Goal: Task Accomplishment & Management: Manage account settings

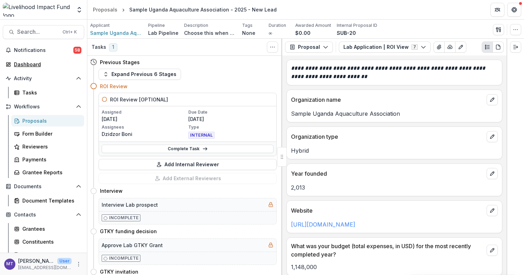
click at [40, 65] on div "Dashboard" at bounding box center [46, 64] width 65 height 7
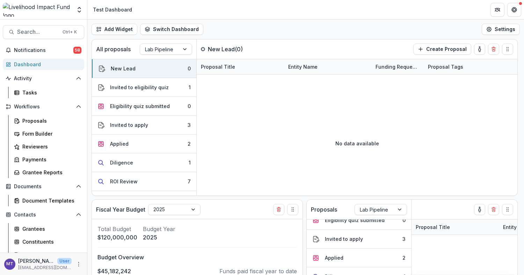
click at [142, 123] on div "Invited to apply" at bounding box center [129, 125] width 38 height 7
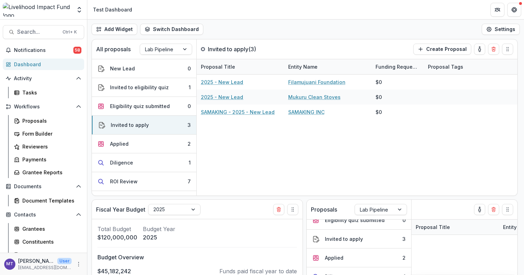
click at [148, 143] on button "Applied 2" at bounding box center [144, 144] width 104 height 19
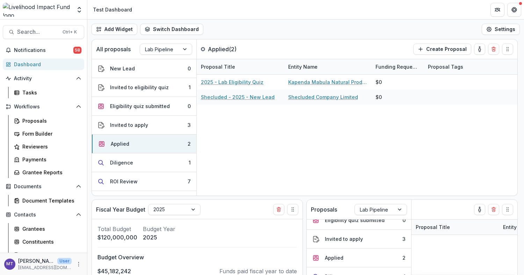
scroll to position [46, 0]
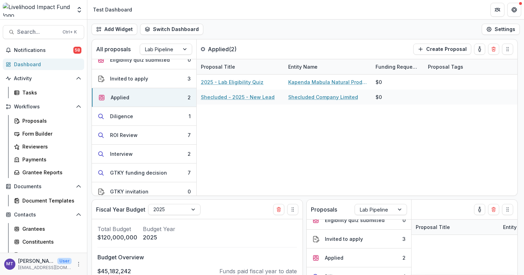
click at [151, 116] on button "Diligence 1" at bounding box center [144, 116] width 104 height 19
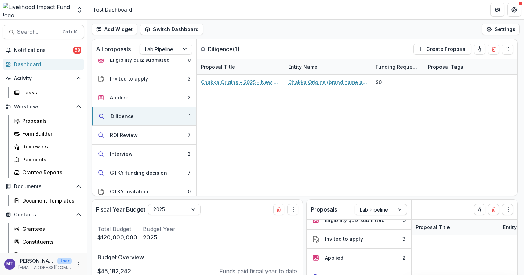
click at [155, 132] on button "ROI Review 7" at bounding box center [144, 135] width 104 height 19
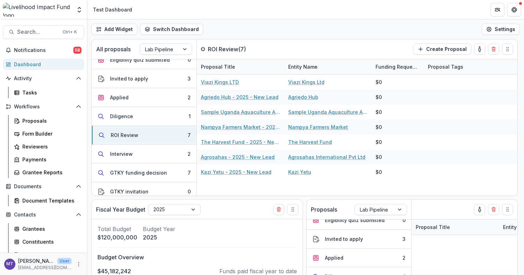
click at [159, 148] on button "Interview 2" at bounding box center [144, 154] width 104 height 19
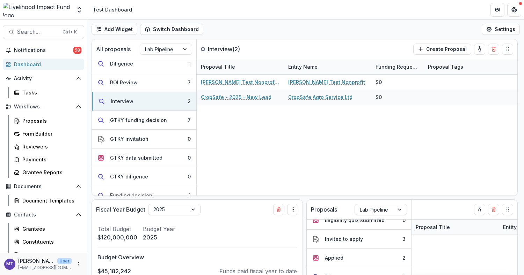
scroll to position [93, 0]
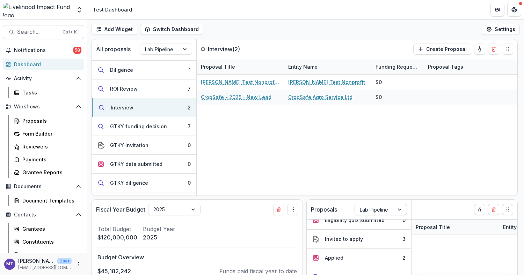
click at [162, 130] on button "GTKY funding decision 7" at bounding box center [144, 126] width 104 height 19
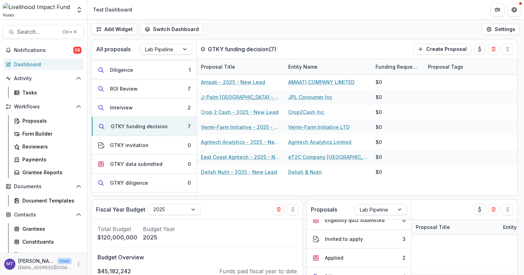
click at [147, 106] on button "Interview 2" at bounding box center [144, 107] width 104 height 19
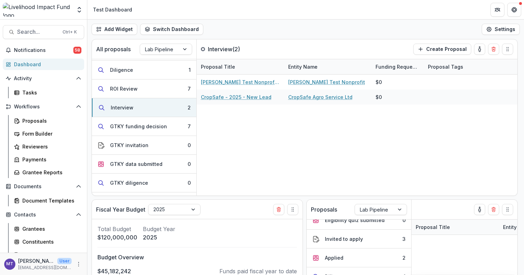
click at [159, 127] on div "GTKY funding decision" at bounding box center [138, 126] width 57 height 7
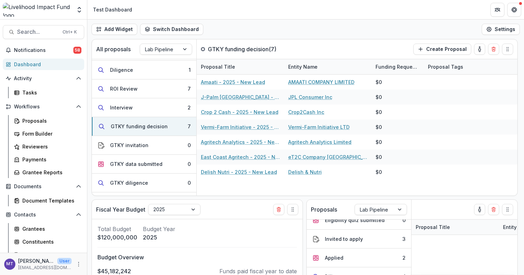
click at [156, 111] on button "Interview 2" at bounding box center [144, 107] width 104 height 19
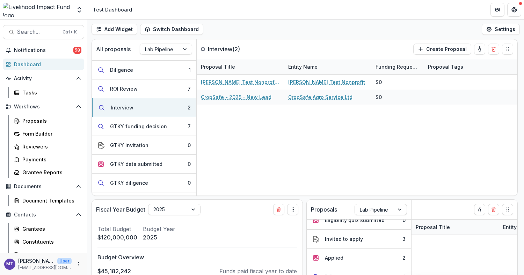
click at [157, 92] on button "ROI Review 7" at bounding box center [144, 89] width 104 height 19
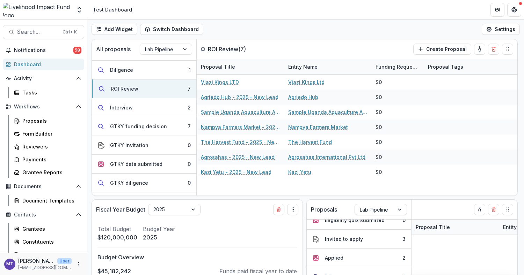
click at [147, 110] on button "Interview 2" at bounding box center [144, 107] width 104 height 19
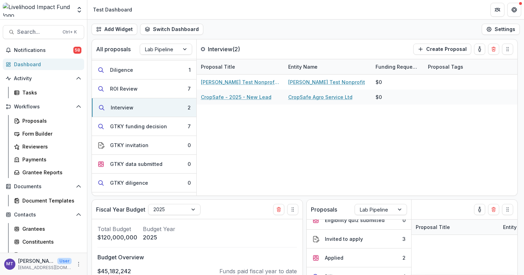
click at [154, 91] on button "ROI Review 7" at bounding box center [144, 89] width 104 height 19
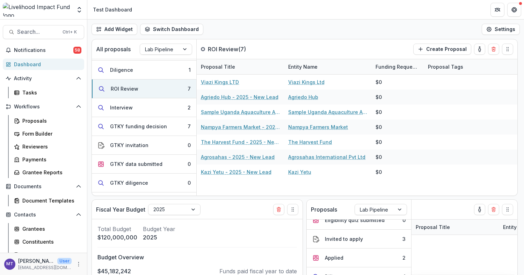
scroll to position [46, 0]
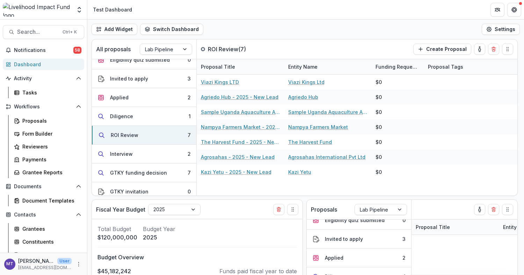
click at [168, 113] on button "Diligence 1" at bounding box center [144, 116] width 104 height 19
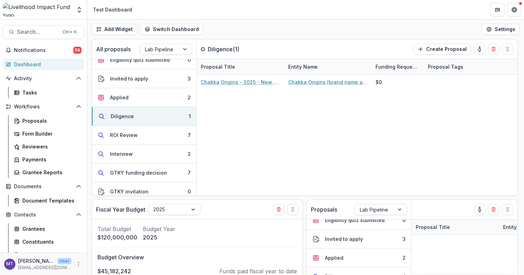
click at [155, 100] on button "Applied 2" at bounding box center [144, 97] width 104 height 19
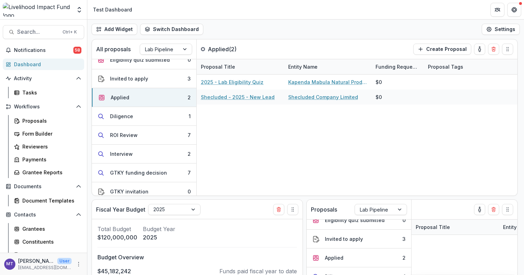
click at [159, 79] on button "Invited to apply 3" at bounding box center [144, 78] width 104 height 19
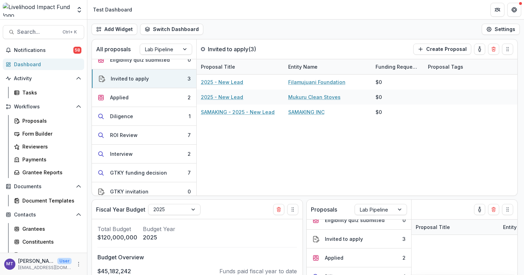
click at [141, 95] on button "Applied 2" at bounding box center [144, 97] width 104 height 19
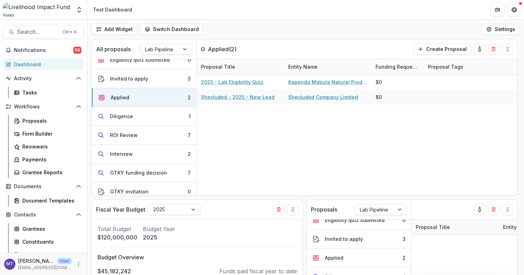
click at [141, 95] on button "Applied 2" at bounding box center [144, 97] width 104 height 19
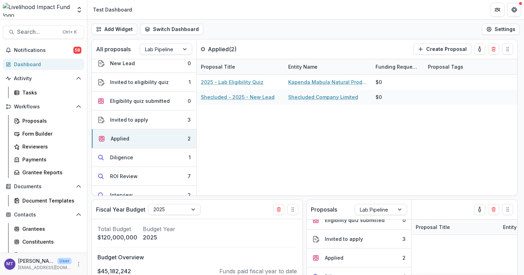
scroll to position [0, 0]
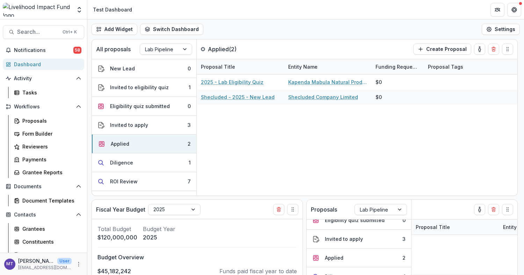
click at [156, 126] on button "Invited to apply 3" at bounding box center [144, 125] width 104 height 19
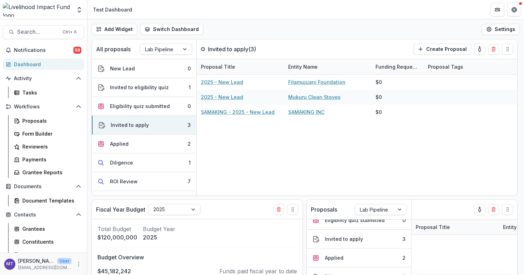
click at [146, 110] on button "Eligibility quiz submitted 0" at bounding box center [144, 106] width 104 height 19
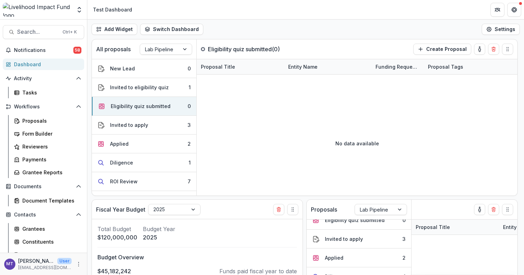
click at [152, 135] on button "Applied 2" at bounding box center [144, 144] width 104 height 19
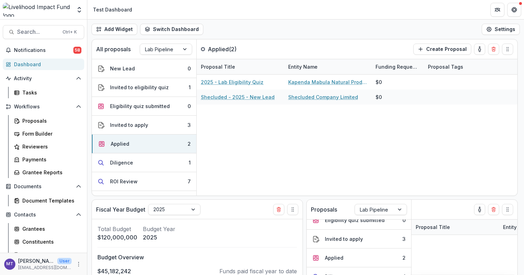
click at [158, 154] on button "Diligence 1" at bounding box center [144, 163] width 104 height 19
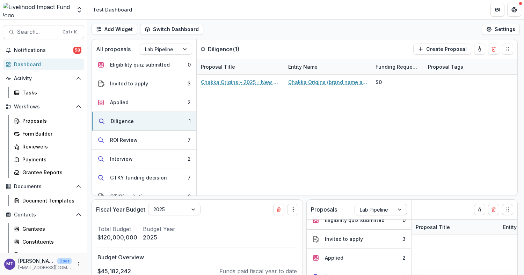
scroll to position [46, 0]
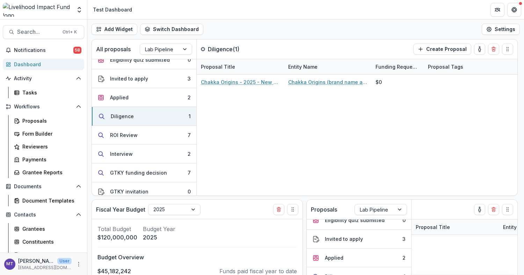
click at [161, 140] on button "ROI Review 7" at bounding box center [144, 135] width 104 height 19
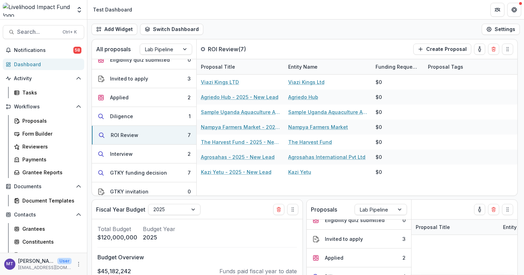
click at [141, 101] on button "Applied 2" at bounding box center [144, 97] width 104 height 19
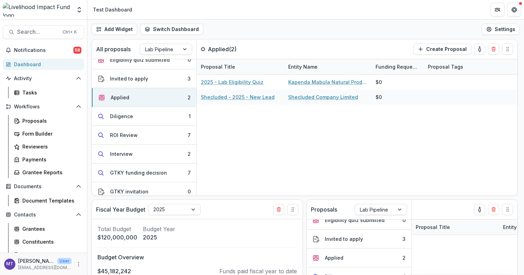
click at [144, 81] on button "Invited to apply 3" at bounding box center [144, 78] width 104 height 19
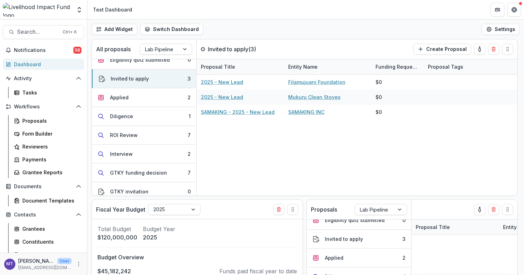
click at [492, 160] on div "2025 - New Lead Filamujuani Foundation $0 2025 - New Lead Mukuru Clean Stoves $…" at bounding box center [357, 135] width 321 height 121
click at [172, 102] on button "Applied 2" at bounding box center [144, 97] width 104 height 19
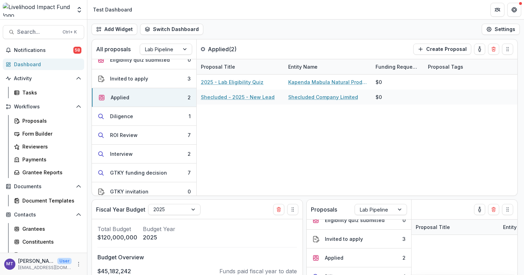
click at [125, 118] on div "Diligence" at bounding box center [121, 116] width 23 height 7
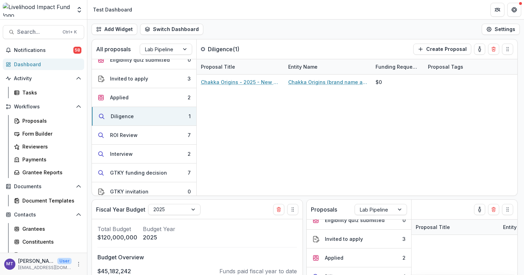
click at [153, 131] on button "ROI Review 7" at bounding box center [144, 135] width 104 height 19
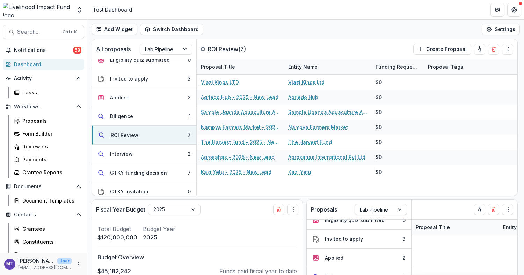
click at [152, 98] on button "Applied 2" at bounding box center [144, 97] width 104 height 19
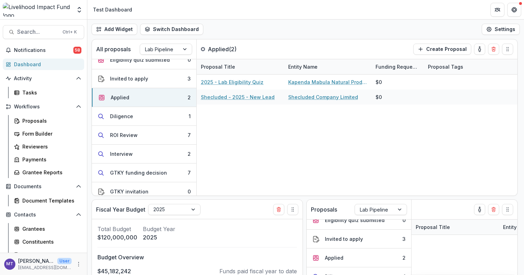
click at [132, 126] on button "ROI Review 7" at bounding box center [144, 135] width 104 height 19
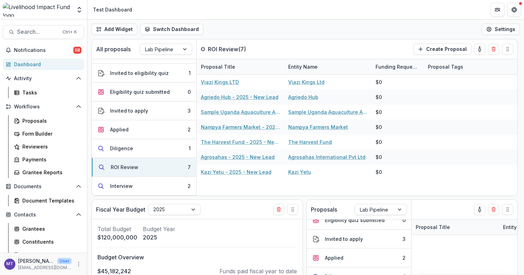
scroll to position [0, 0]
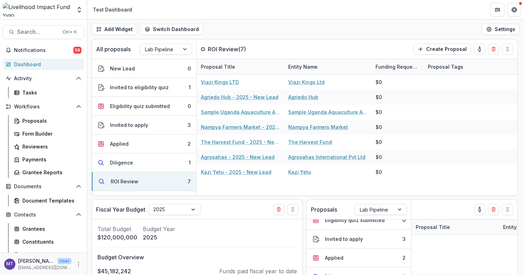
click at [148, 119] on button "Invited to apply 3" at bounding box center [144, 125] width 104 height 19
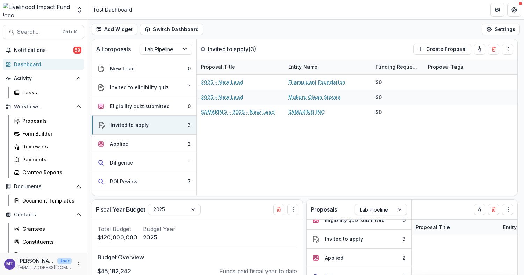
click at [157, 147] on button "Applied 2" at bounding box center [144, 144] width 104 height 19
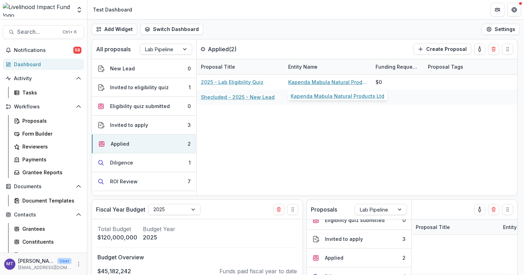
click at [309, 79] on link "Kapenda Mabula Natural Products Ltd" at bounding box center [327, 82] width 79 height 7
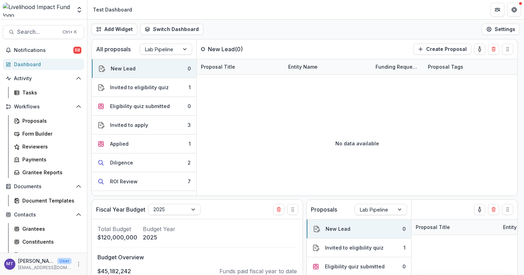
click at [152, 122] on button "Invited to apply 3" at bounding box center [144, 125] width 104 height 19
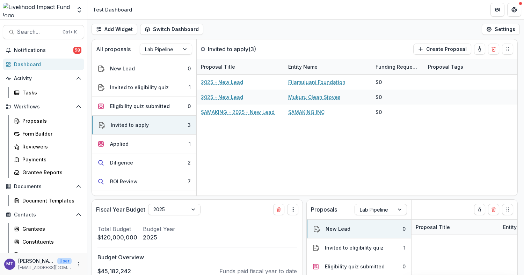
click at [145, 146] on button "Applied 1" at bounding box center [144, 144] width 104 height 19
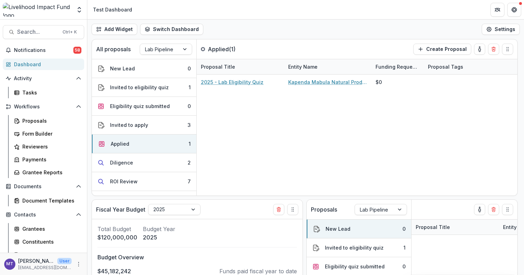
click at [144, 160] on button "Diligence 2" at bounding box center [144, 163] width 104 height 19
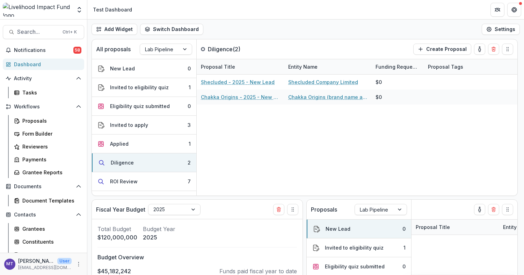
click at [168, 142] on button "Applied 1" at bounding box center [144, 144] width 104 height 19
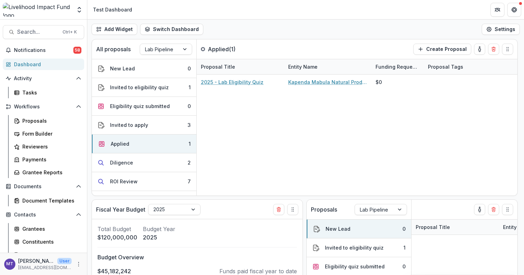
click at [154, 161] on button "Diligence 2" at bounding box center [144, 163] width 104 height 19
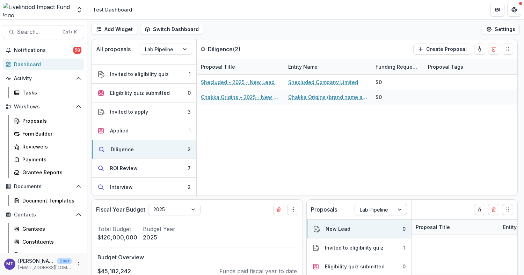
scroll to position [14, 0]
click at [157, 123] on button "Applied 1" at bounding box center [144, 130] width 104 height 19
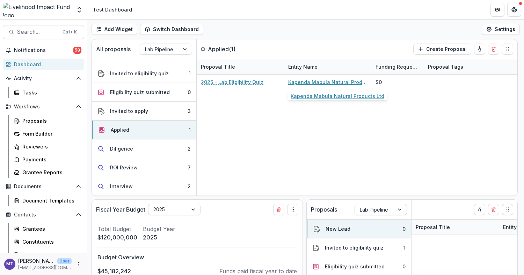
click at [307, 79] on link "Kapenda Mabula Natural Products Ltd" at bounding box center [327, 82] width 79 height 7
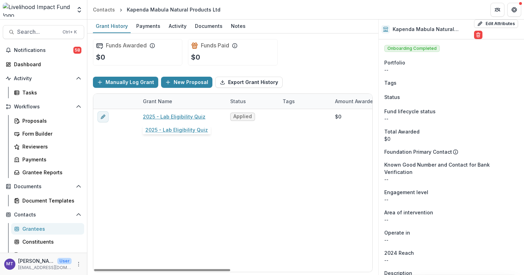
click at [166, 115] on link "2025 - Lab Eligibility Quiz" at bounding box center [174, 116] width 63 height 7
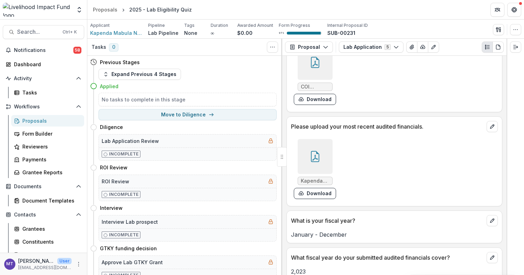
scroll to position [558, 0]
click at [215, 118] on button "Move to Diligence" at bounding box center [187, 114] width 178 height 11
select select "*********"
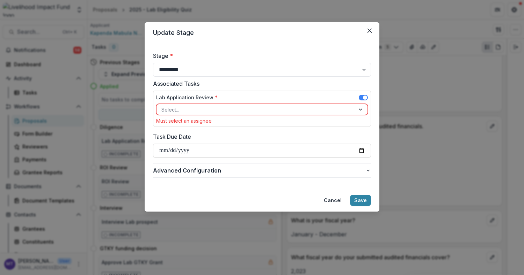
click at [247, 120] on div "Must select an assignee" at bounding box center [262, 121] width 212 height 6
click at [243, 112] on div at bounding box center [255, 109] width 189 height 9
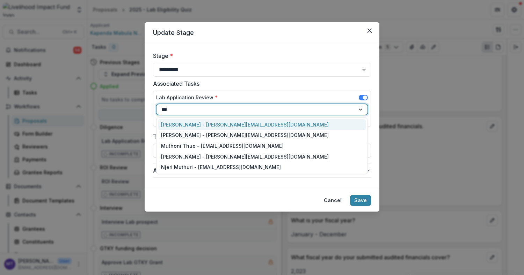
type input "****"
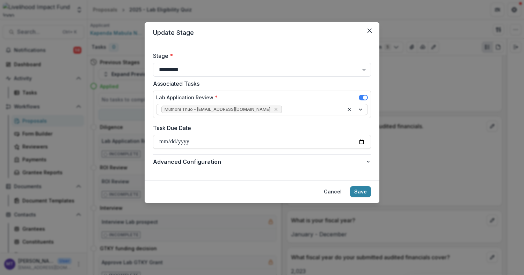
click at [358, 191] on button "Save" at bounding box center [360, 191] width 21 height 11
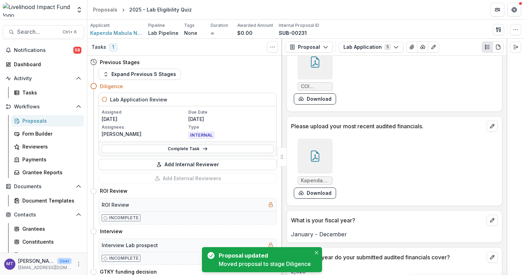
click at [104, 10] on div "Proposals" at bounding box center [105, 9] width 24 height 7
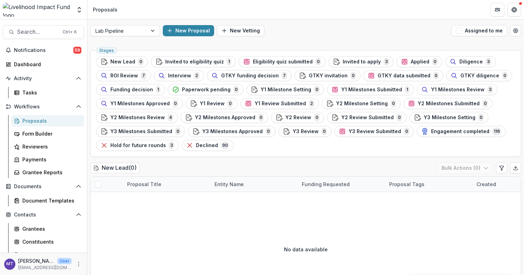
click at [178, 73] on span "Interview" at bounding box center [179, 76] width 23 height 6
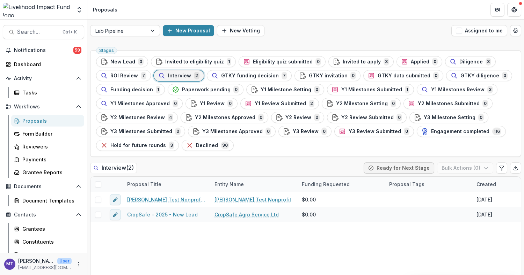
click at [159, 215] on link "CropSafe - 2025 - New Lead" at bounding box center [162, 214] width 71 height 7
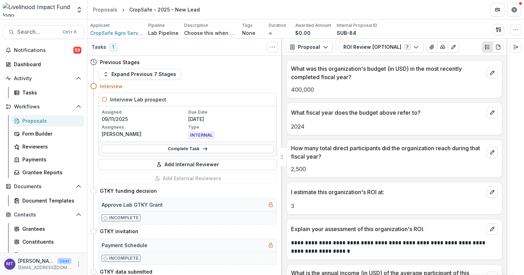
click at [111, 11] on div "Proposals" at bounding box center [105, 9] width 24 height 7
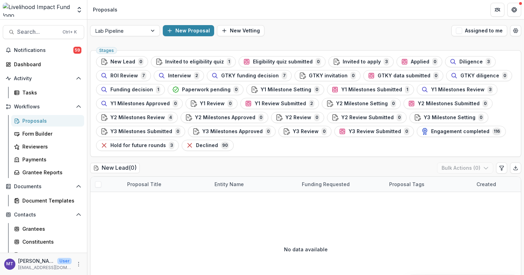
click at [131, 73] on span "ROI Review" at bounding box center [124, 76] width 28 height 6
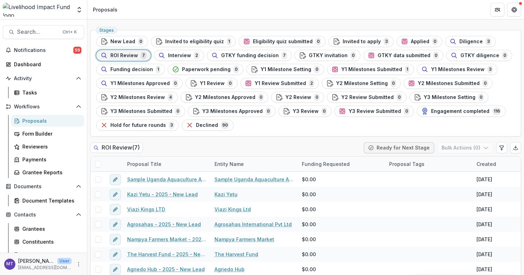
scroll to position [29, 0]
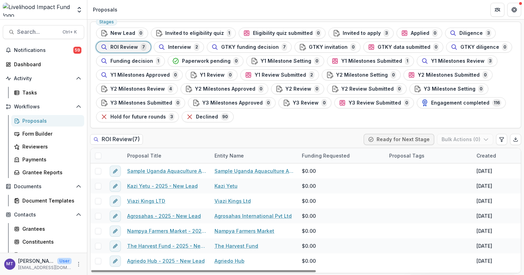
click at [172, 216] on link "Agrosahas - 2025 - New Lead" at bounding box center [164, 216] width 74 height 7
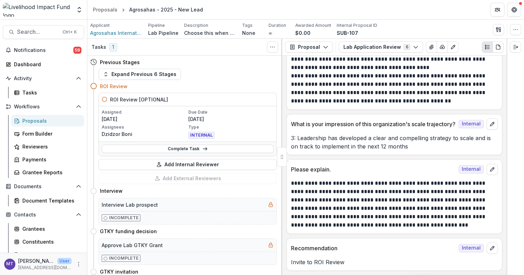
scroll to position [514, 0]
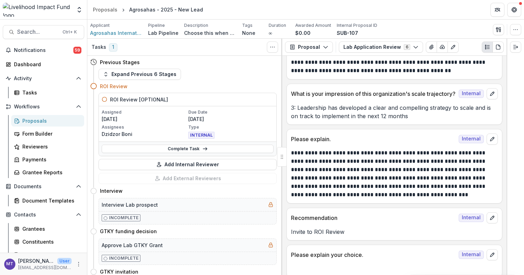
click at [111, 9] on div "Proposals" at bounding box center [105, 9] width 24 height 7
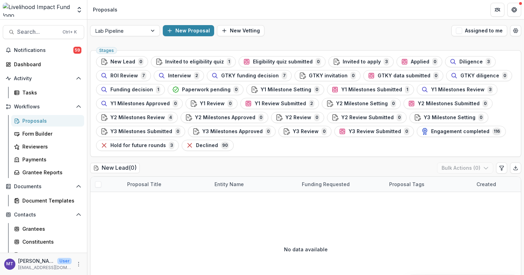
click at [253, 74] on span "GTKY funding decision" at bounding box center [250, 76] width 58 height 6
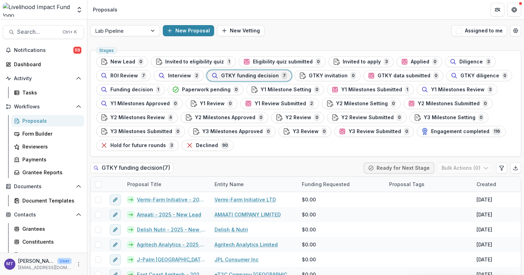
scroll to position [29, 0]
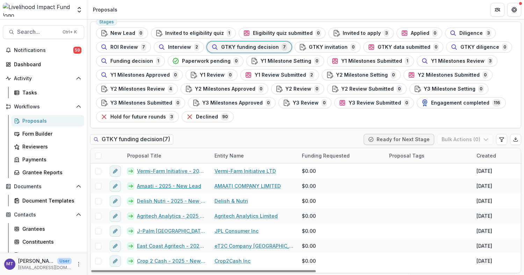
click at [166, 185] on link "Amaati - 2025 - New Lead" at bounding box center [169, 186] width 64 height 7
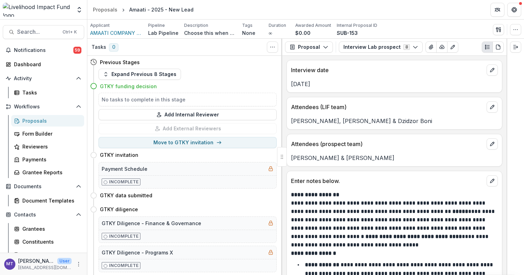
click at [202, 142] on button "Move to GTKY invitation" at bounding box center [187, 142] width 178 height 11
select select "**********"
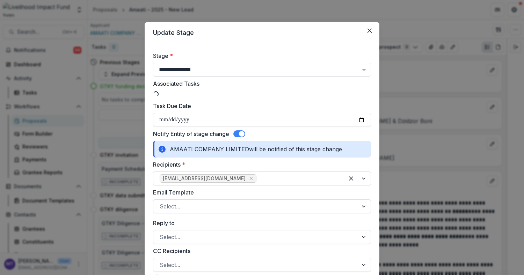
select select "**********"
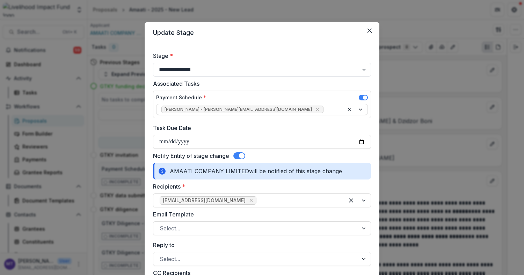
click at [368, 32] on icon "Close" at bounding box center [369, 31] width 4 height 4
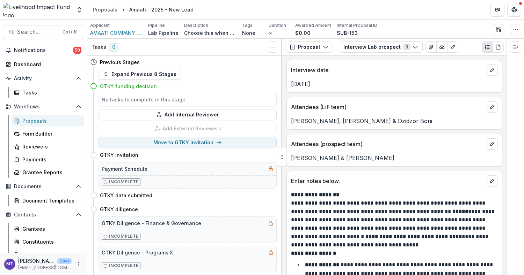
click at [271, 45] on icon "Toggle View Cancelled Tasks" at bounding box center [273, 47] width 6 height 6
click at [325, 168] on div "**********" at bounding box center [394, 166] width 224 height 220
click at [175, 119] on button "Add Internal Reviewer" at bounding box center [187, 114] width 178 height 11
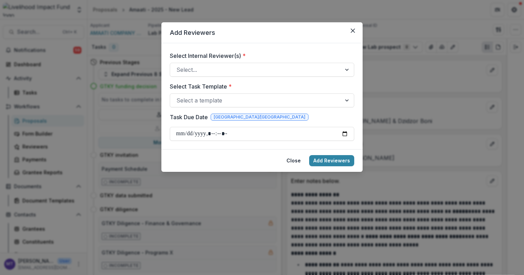
click at [252, 97] on div at bounding box center [255, 101] width 159 height 10
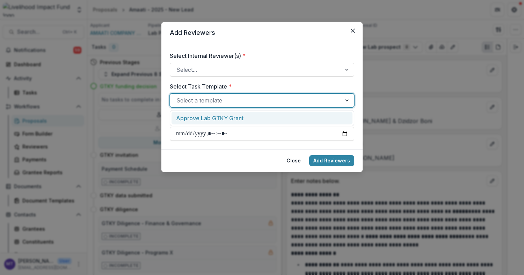
click at [252, 97] on div at bounding box center [255, 101] width 159 height 10
click at [242, 70] on div at bounding box center [255, 70] width 159 height 10
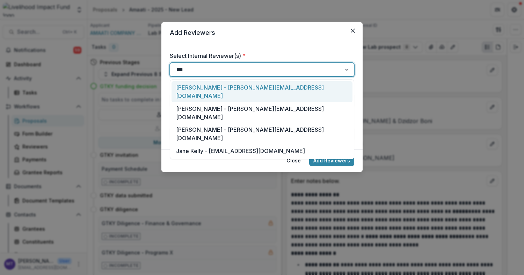
type input "****"
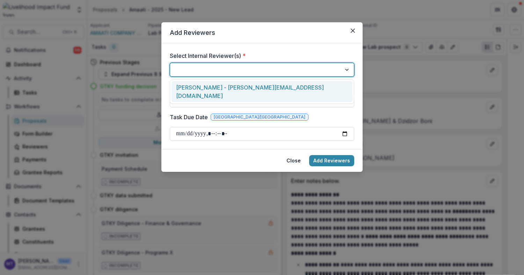
type input "*"
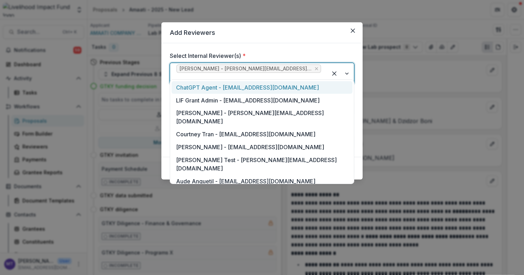
click at [307, 50] on form "Select Internal Reviewer(s) * option Jana Kinsey - jana@lifund.org, selected. 4…" at bounding box center [261, 100] width 201 height 114
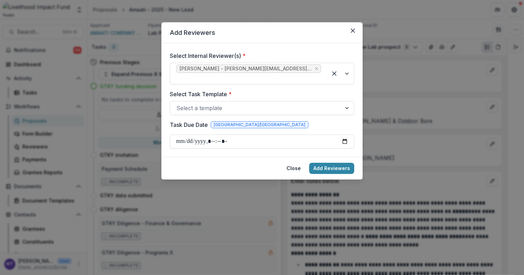
click at [285, 103] on div at bounding box center [255, 108] width 159 height 10
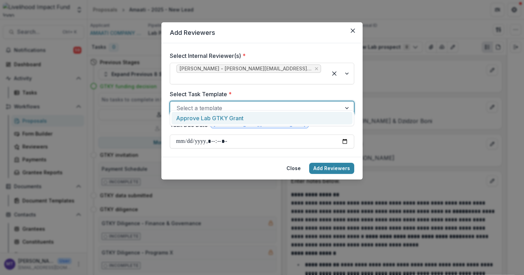
click at [281, 124] on div "Approve Lab GTKY Grant" at bounding box center [261, 118] width 181 height 13
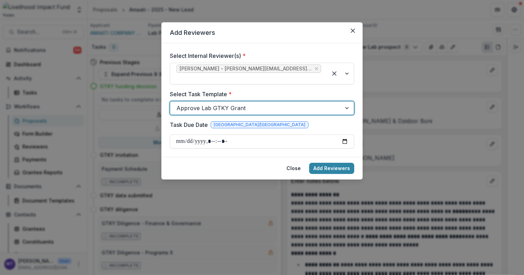
click at [289, 137] on input "Task Due Date" at bounding box center [262, 142] width 184 height 14
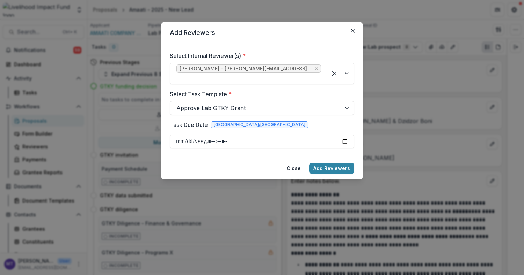
click at [343, 135] on input "Task Due Date" at bounding box center [262, 142] width 184 height 14
type input "**********"
click at [309, 121] on div "Task Due Date Africa/Nairobi" at bounding box center [262, 126] width 184 height 11
click at [335, 163] on button "Add Reviewers" at bounding box center [331, 168] width 45 height 11
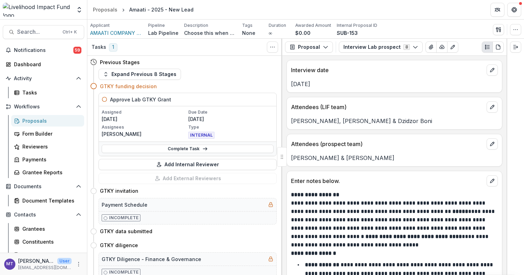
click at [106, 10] on div "Proposals" at bounding box center [105, 9] width 24 height 7
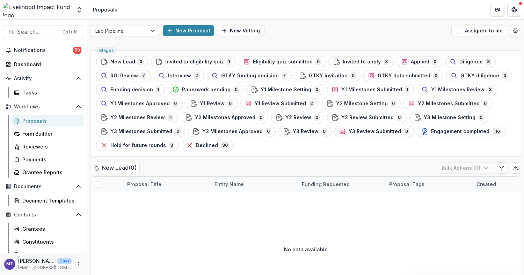
click at [248, 76] on span "GTKY funding decision" at bounding box center [250, 76] width 58 height 6
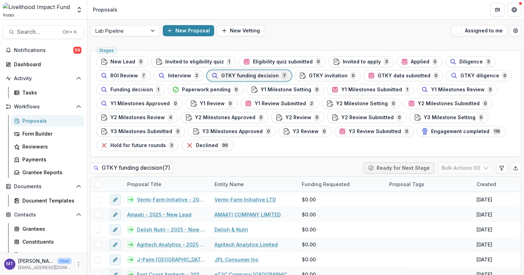
scroll to position [29, 0]
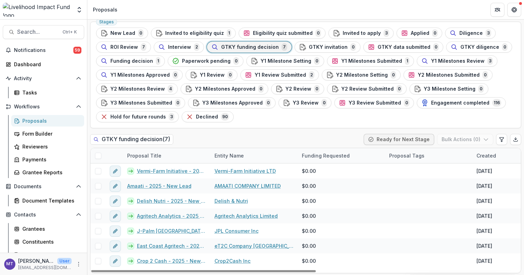
click at [96, 168] on span at bounding box center [98, 171] width 6 height 6
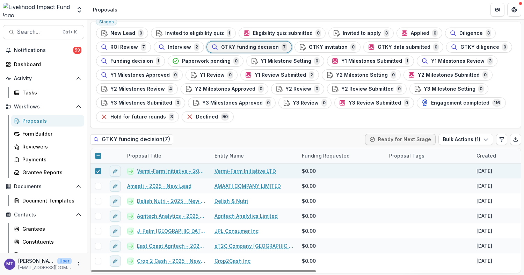
click at [97, 201] on span at bounding box center [98, 201] width 6 height 6
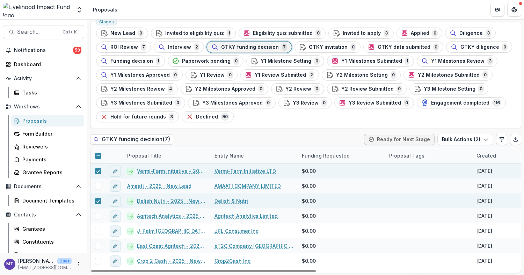
click at [96, 216] on span at bounding box center [98, 216] width 6 height 6
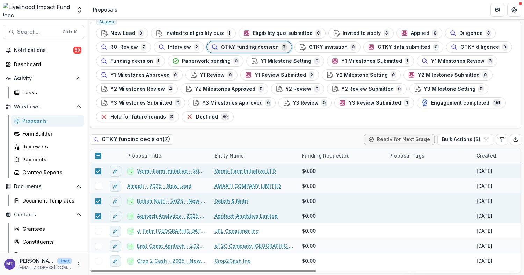
click at [456, 140] on button "Bulk Actions ( 3 )" at bounding box center [465, 139] width 56 height 11
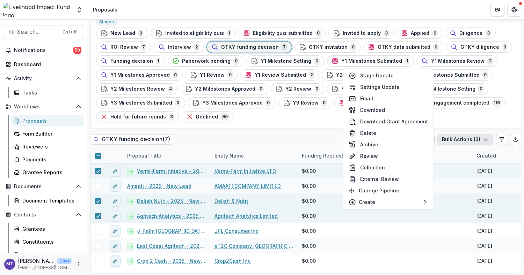
click at [286, 131] on div "Stages New Lead 0 Invited to eligibility quiz 1 Eligibility quiz submitted 0 In…" at bounding box center [305, 148] width 436 height 258
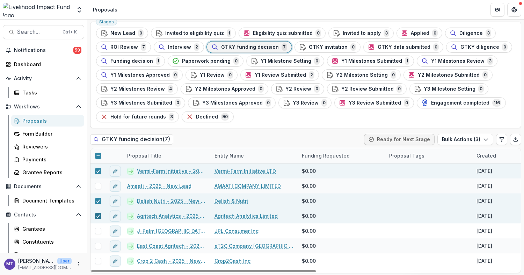
click at [97, 215] on icon at bounding box center [98, 216] width 4 height 3
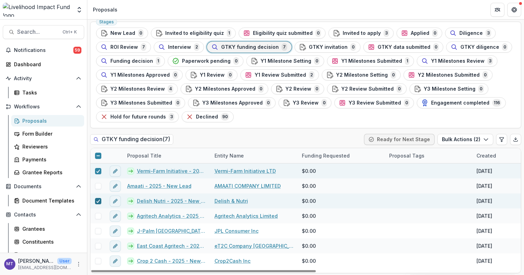
click at [97, 200] on icon at bounding box center [98, 201] width 4 height 3
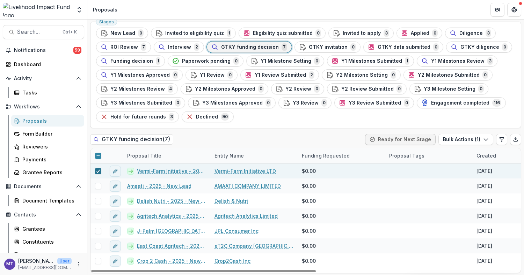
click at [96, 169] on div at bounding box center [98, 172] width 4 height 6
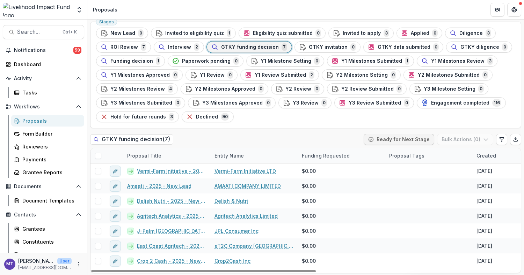
click at [186, 43] on div "Interview 2" at bounding box center [178, 47] width 41 height 8
